Goal: Task Accomplishment & Management: Manage account settings

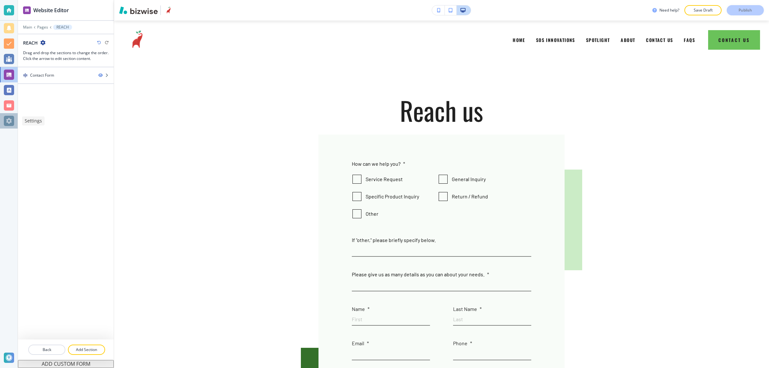
click at [13, 124] on div at bounding box center [9, 121] width 10 height 10
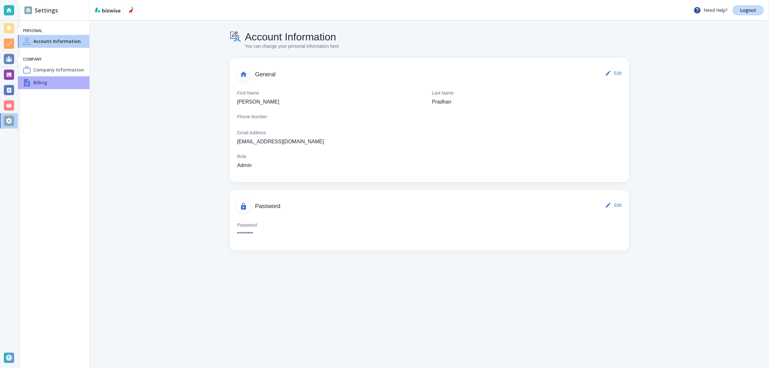
click at [40, 77] on div "Billing" at bounding box center [53, 82] width 71 height 13
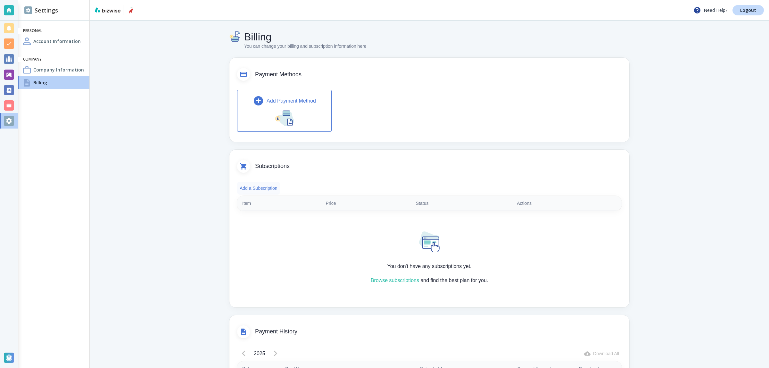
click at [258, 186] on button "Add a Subscription" at bounding box center [258, 188] width 43 height 13
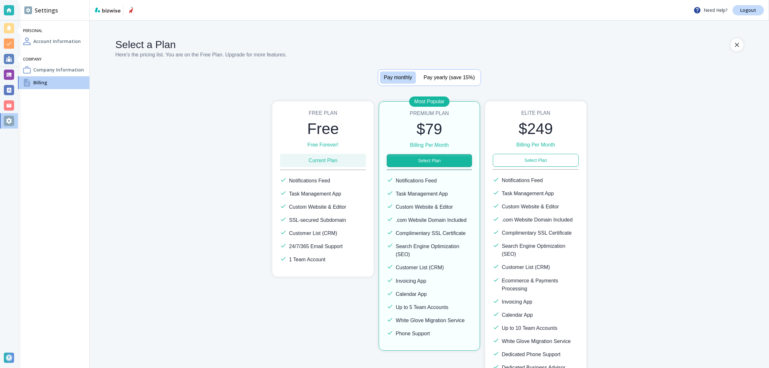
click at [419, 162] on button "Select Plan" at bounding box center [429, 160] width 85 height 13
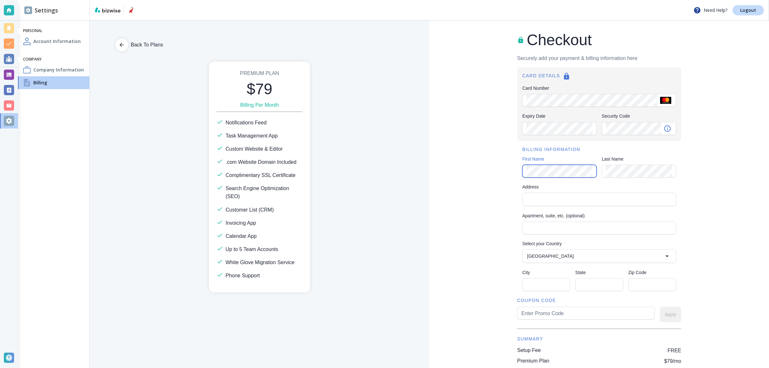
click at [484, 172] on div "Checkout Securely add your payment & billing information here CARD DETAILS Card…" at bounding box center [598, 229] width 339 height 418
click at [571, 205] on div "Address" at bounding box center [599, 198] width 154 height 13
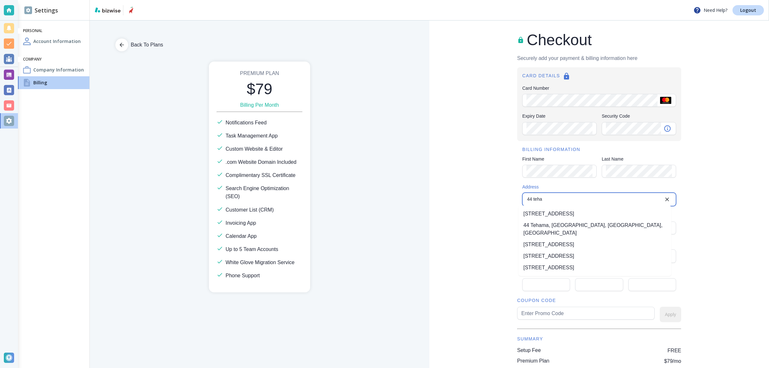
click at [558, 212] on li "[STREET_ADDRESS]" at bounding box center [594, 214] width 153 height 12
type input "[STREET_ADDRESS]"
type input "[GEOGRAPHIC_DATA]"
type input "CA"
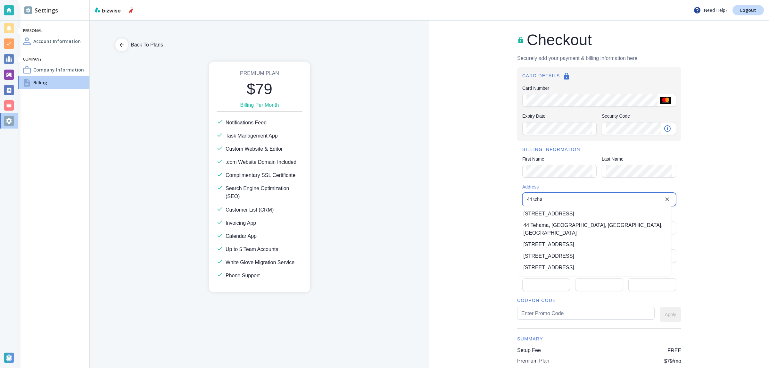
type input "94105"
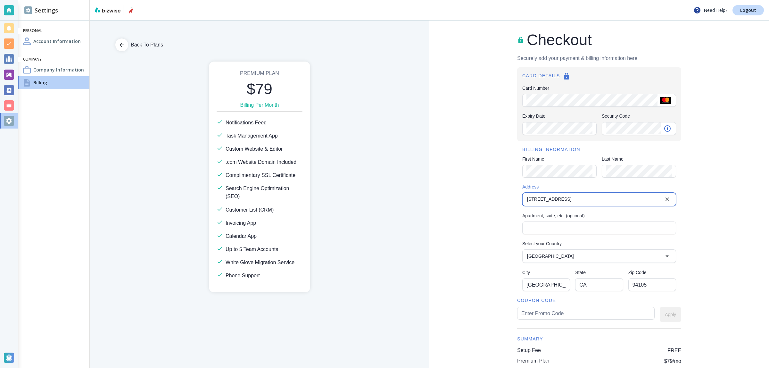
type input "[STREET_ADDRESS]"
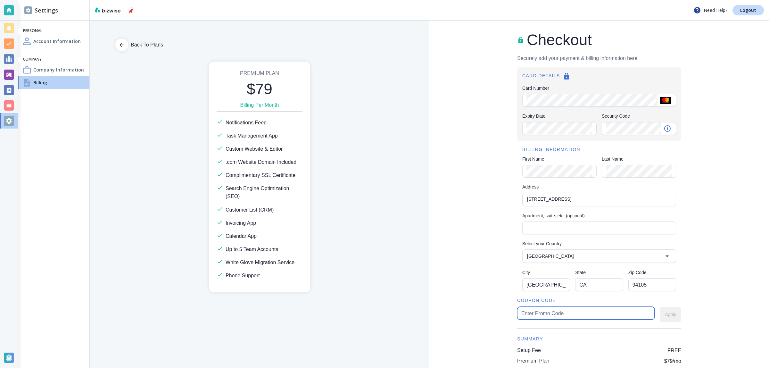
click at [552, 313] on input "text" at bounding box center [585, 313] width 129 height 12
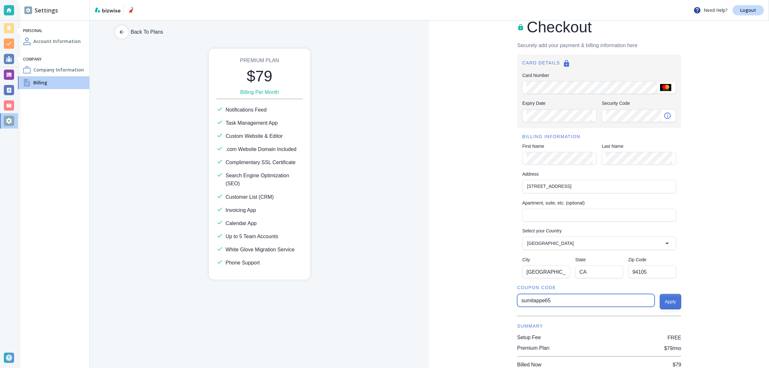
scroll to position [40, 0]
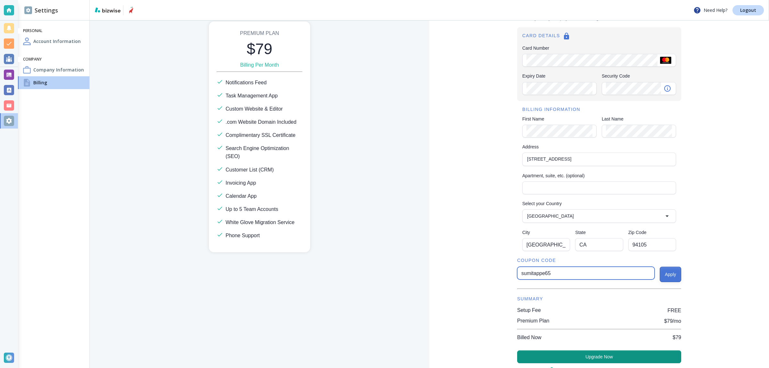
type input "sumitappe65"
click at [666, 273] on button "Apply" at bounding box center [669, 273] width 21 height 15
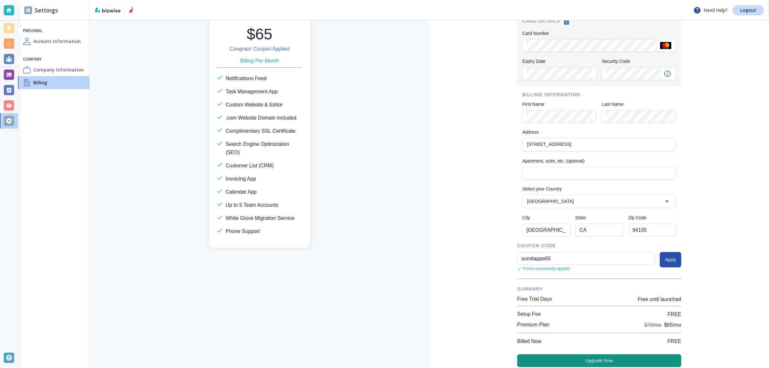
scroll to position [95, 0]
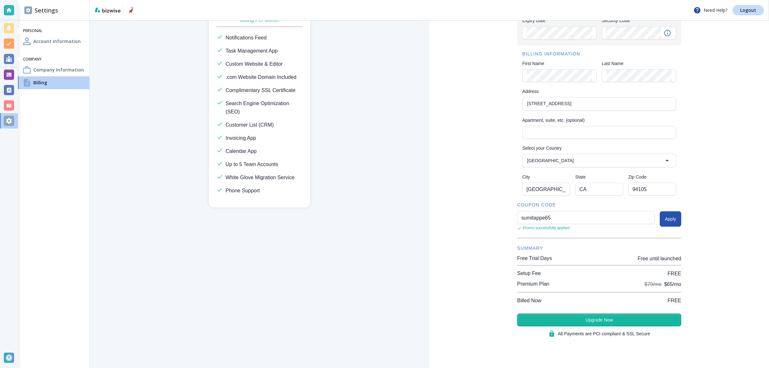
click at [572, 326] on button "Upgrade Now" at bounding box center [599, 319] width 164 height 13
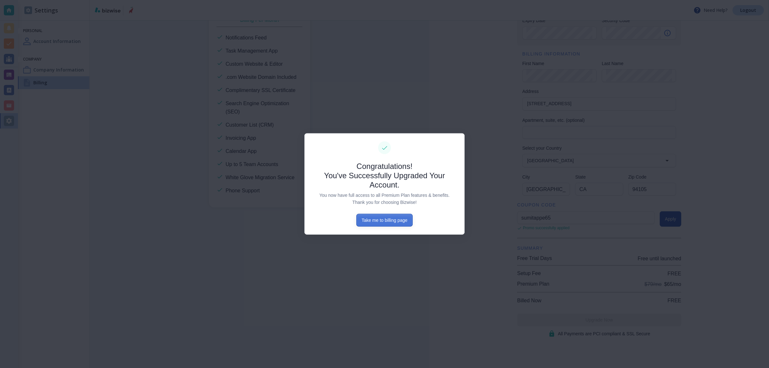
click at [388, 220] on button "Take me to billing page" at bounding box center [384, 220] width 56 height 13
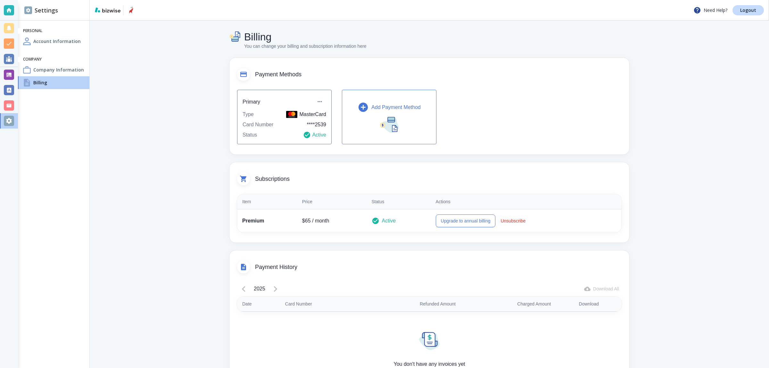
drag, startPoint x: 710, startPoint y: 160, endPoint x: 534, endPoint y: 123, distance: 179.8
click at [710, 160] on main "Billing You can change your billing and subscription information here Payment M…" at bounding box center [429, 210] width 679 height 380
click at [47, 74] on div "Company Information" at bounding box center [53, 69] width 71 height 13
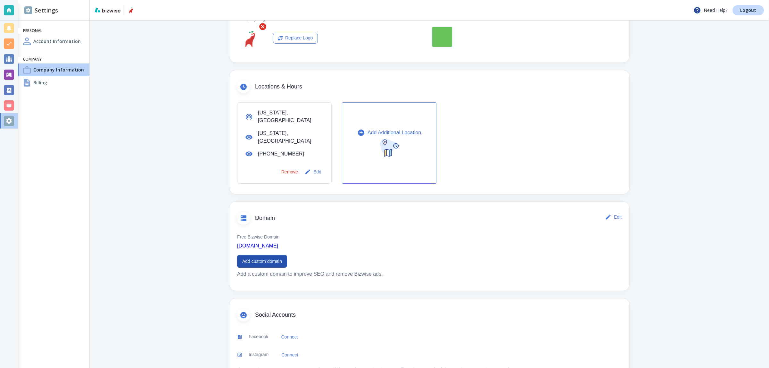
scroll to position [160, 0]
click at [264, 253] on button "Add custom domain" at bounding box center [262, 259] width 50 height 13
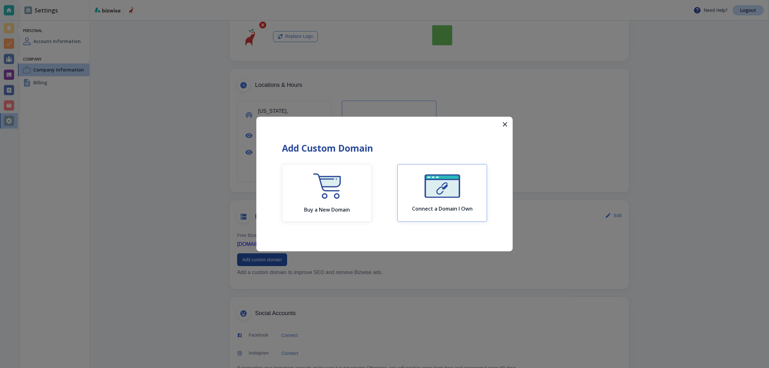
click at [417, 189] on div "Connect a Domain I Own" at bounding box center [442, 192] width 61 height 37
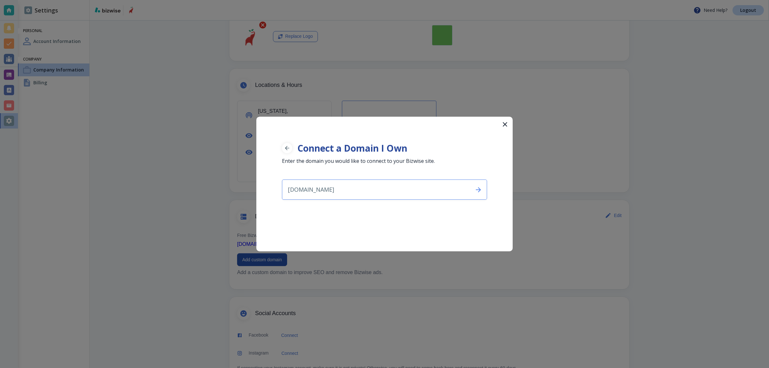
type input "[DOMAIN_NAME]"
click at [489, 183] on div "Connect a Domain I Own Enter the domain you would like to connect to your Bizwi…" at bounding box center [384, 158] width 256 height 83
